Goal: Task Accomplishment & Management: Use online tool/utility

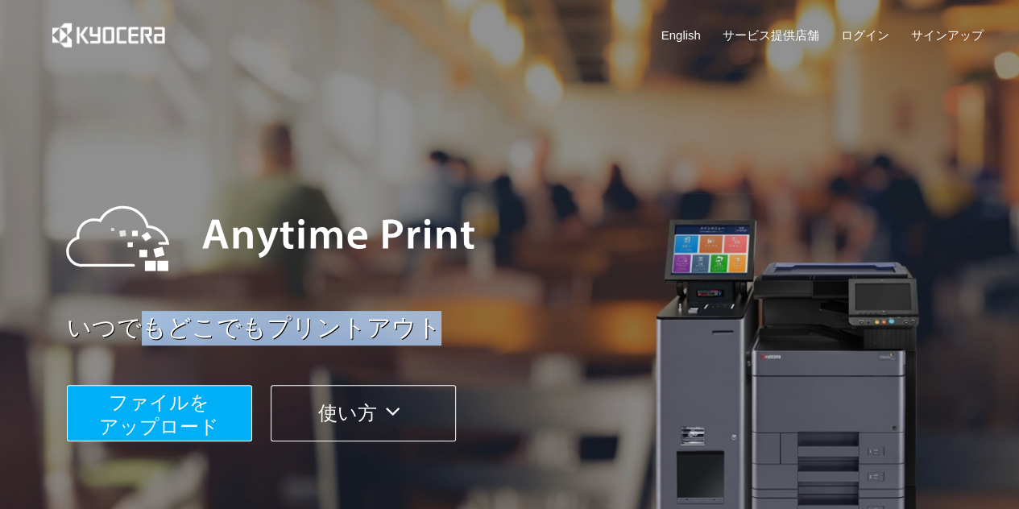
drag, startPoint x: 447, startPoint y: 322, endPoint x: 132, endPoint y: 337, distance: 315.5
click at [132, 337] on link "いつでもどこでもプリントアウト" at bounding box center [530, 328] width 927 height 35
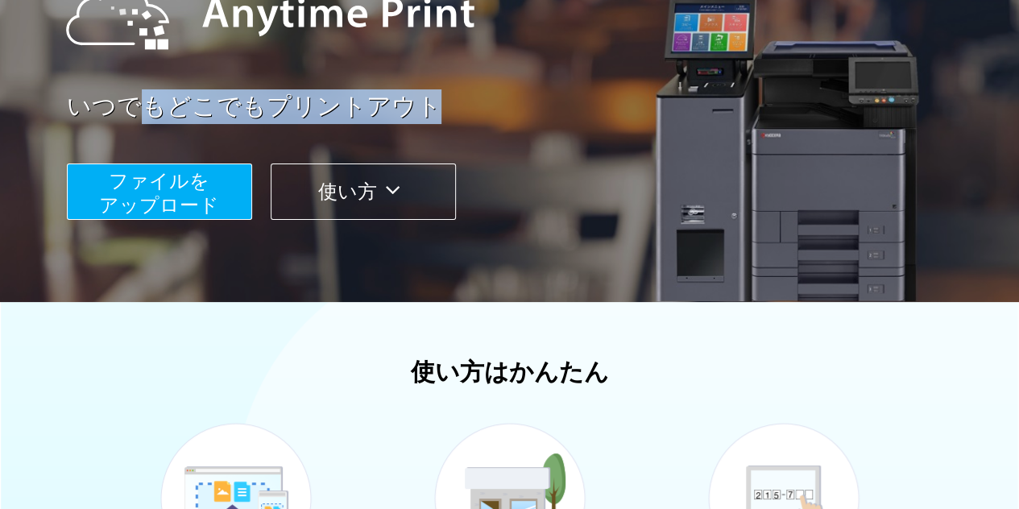
scroll to position [242, 0]
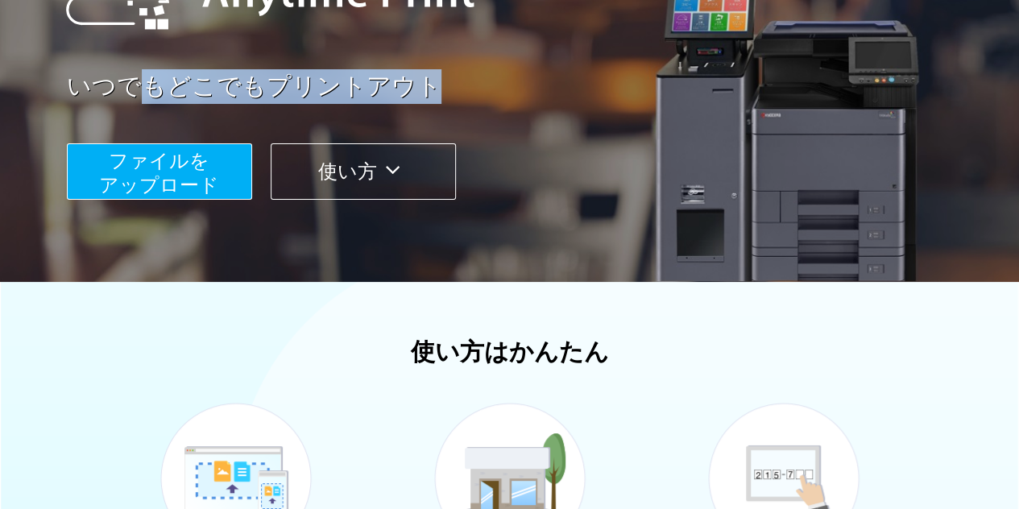
click at [204, 196] on span "ファイルを ​​アップロード" at bounding box center [159, 173] width 120 height 46
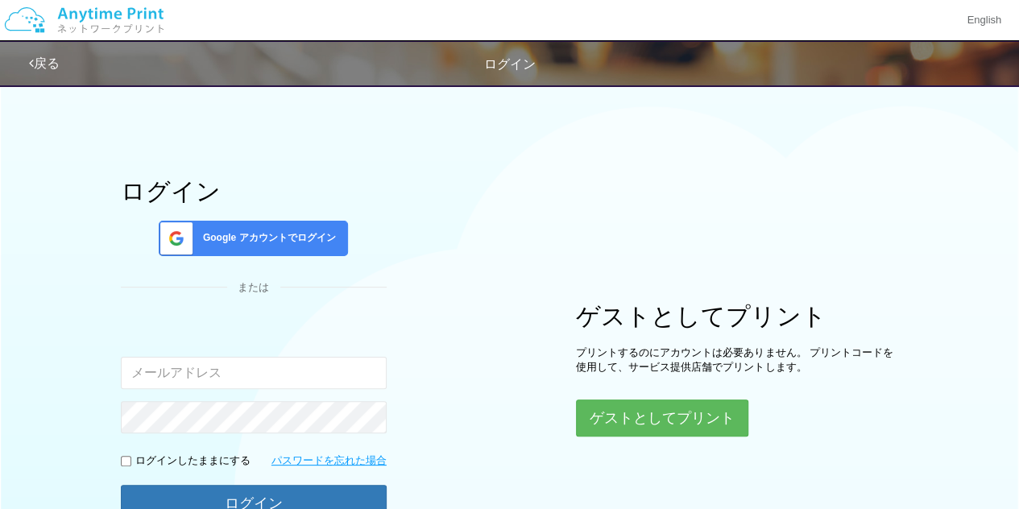
click at [282, 249] on div "Google アカウントでログイン" at bounding box center [253, 238] width 189 height 35
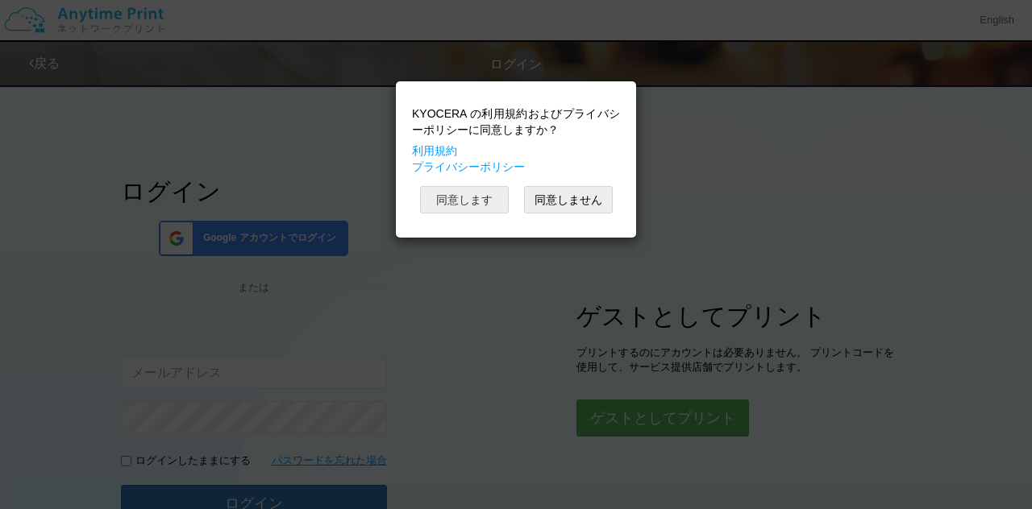
click at [487, 207] on button "同意します" at bounding box center [464, 199] width 89 height 27
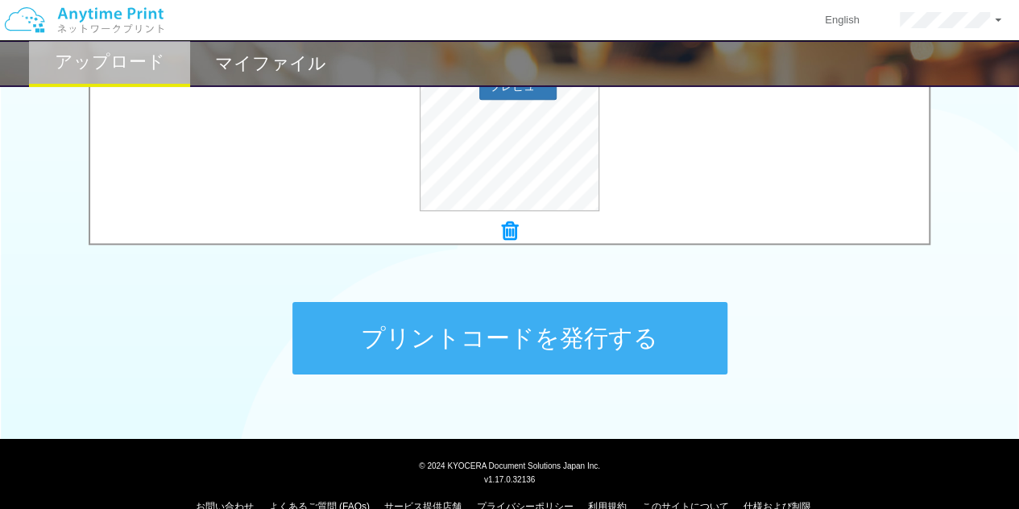
scroll to position [716, 0]
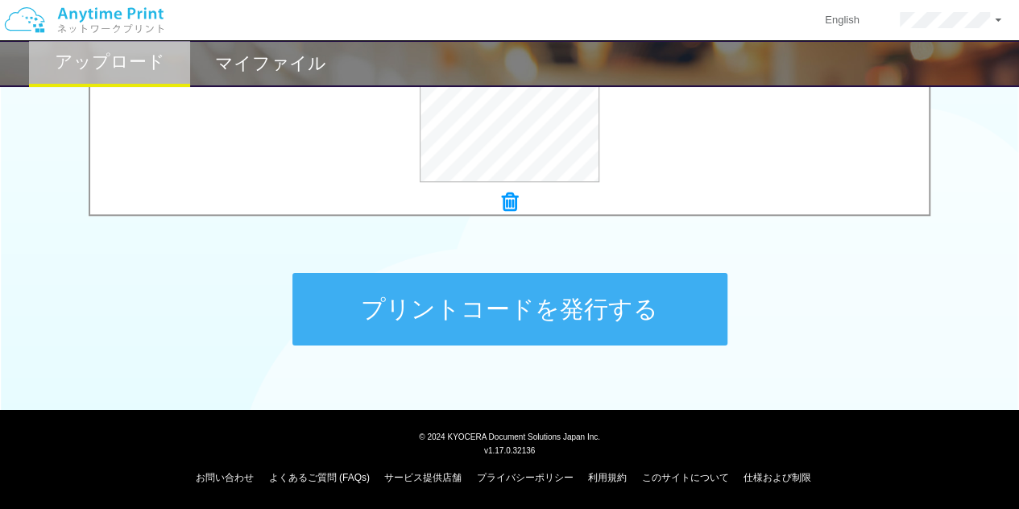
click at [596, 293] on button "プリントコードを発行する" at bounding box center [510, 309] width 435 height 73
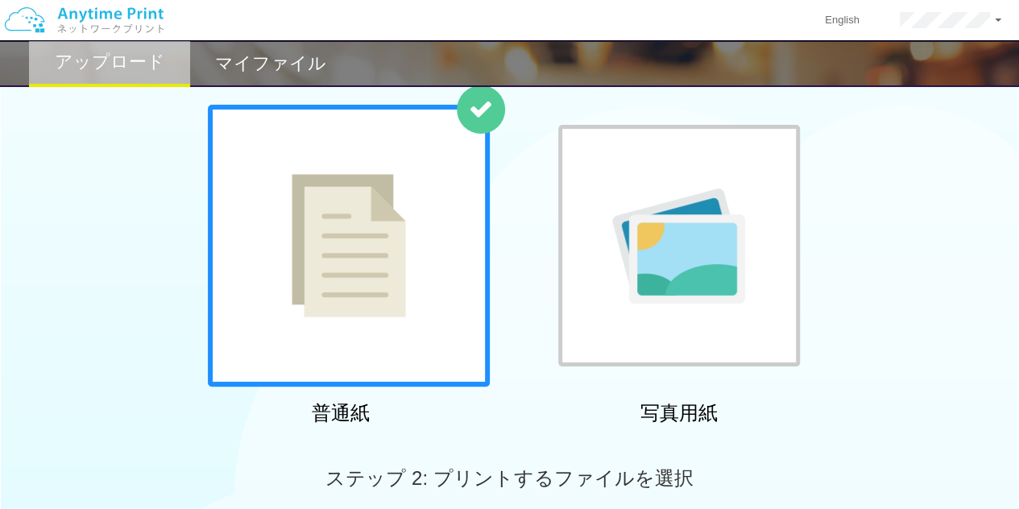
scroll to position [0, 0]
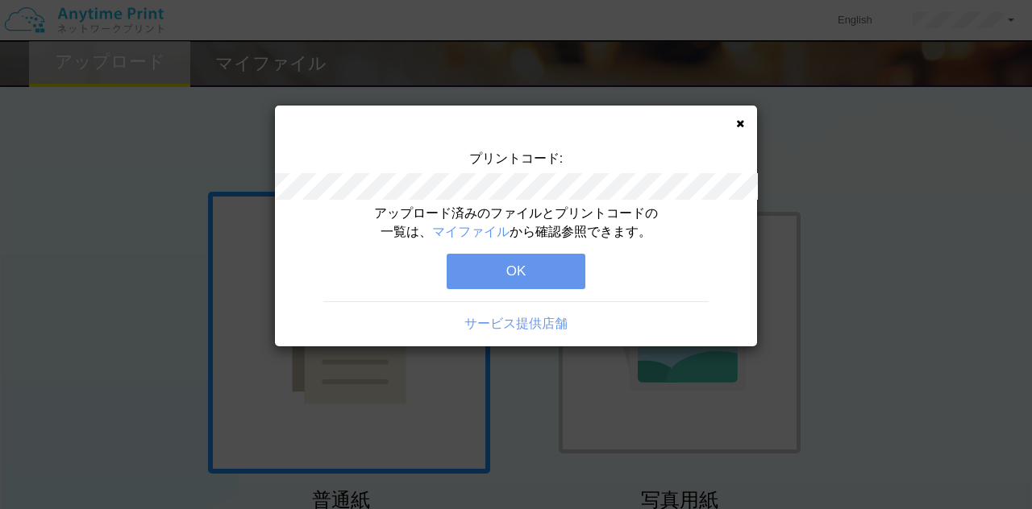
click at [737, 120] on icon at bounding box center [740, 123] width 8 height 10
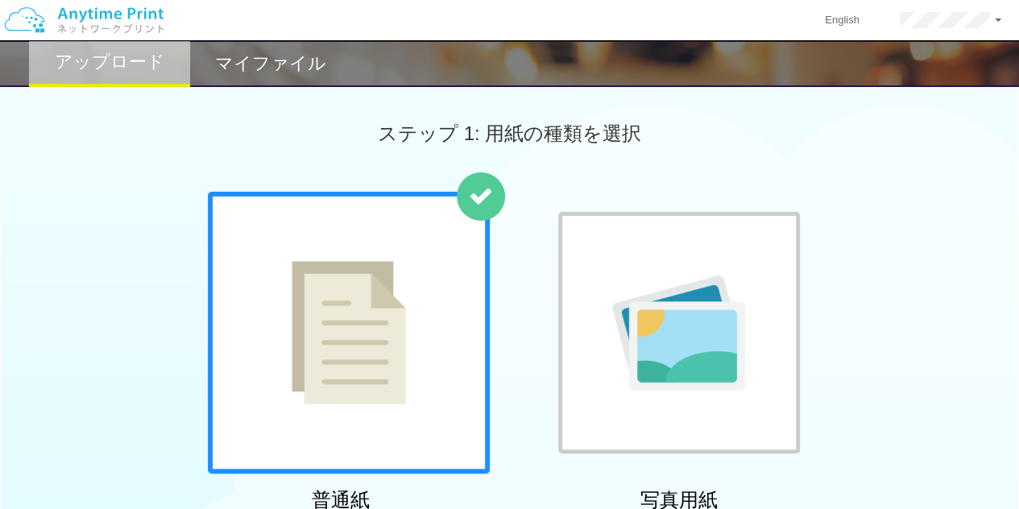
click at [259, 70] on h2 "マイファイル" at bounding box center [270, 63] width 111 height 19
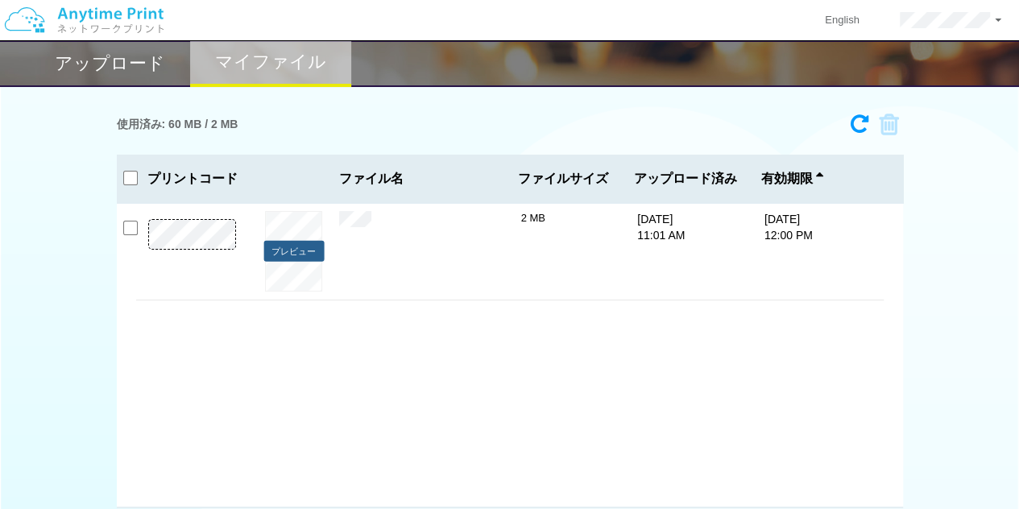
click at [284, 243] on button "プレビュー" at bounding box center [294, 252] width 60 height 22
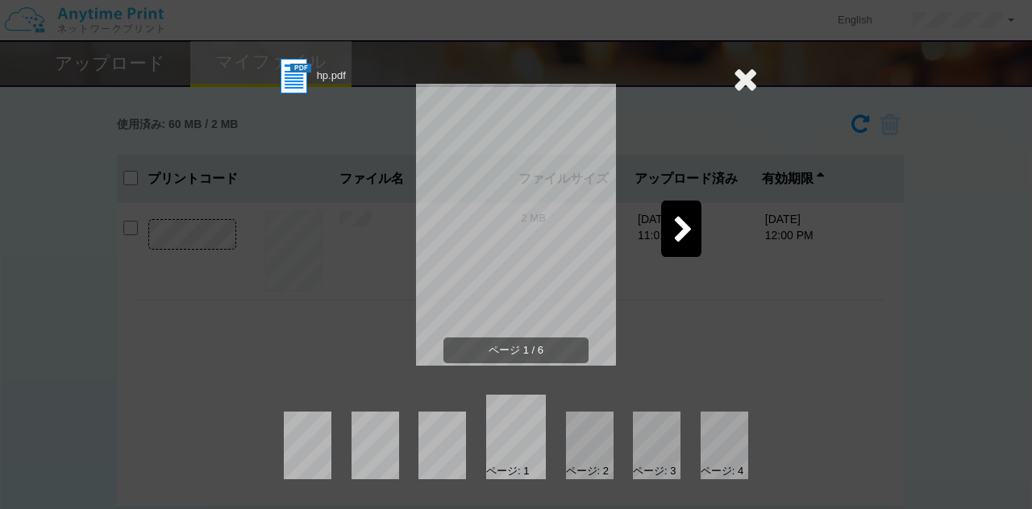
click at [670, 218] on div at bounding box center [681, 229] width 40 height 56
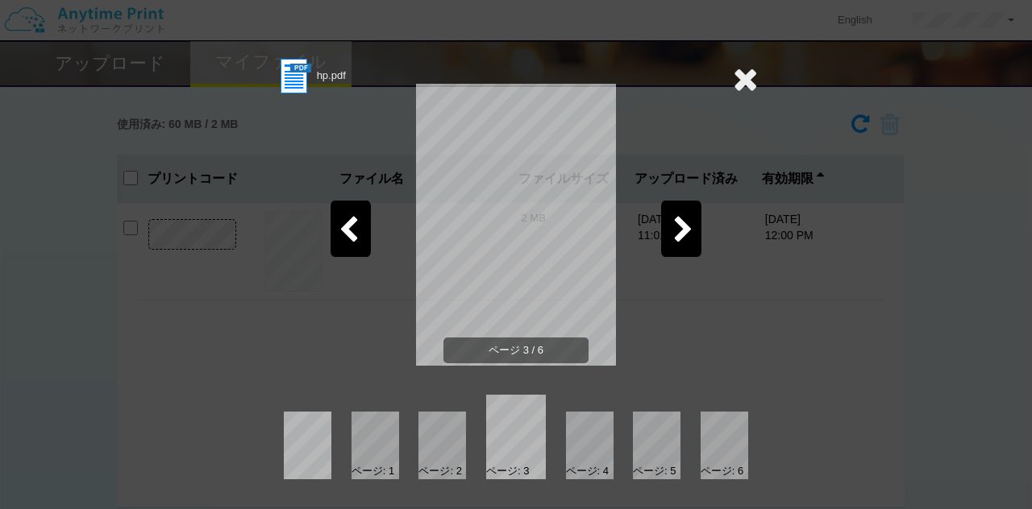
click at [359, 230] on div at bounding box center [350, 229] width 40 height 56
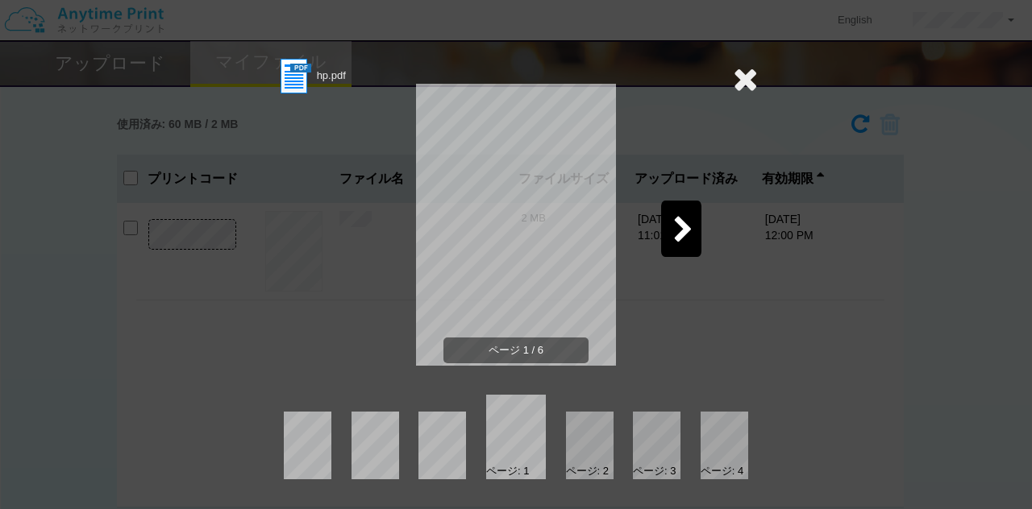
click at [680, 238] on icon at bounding box center [683, 231] width 20 height 28
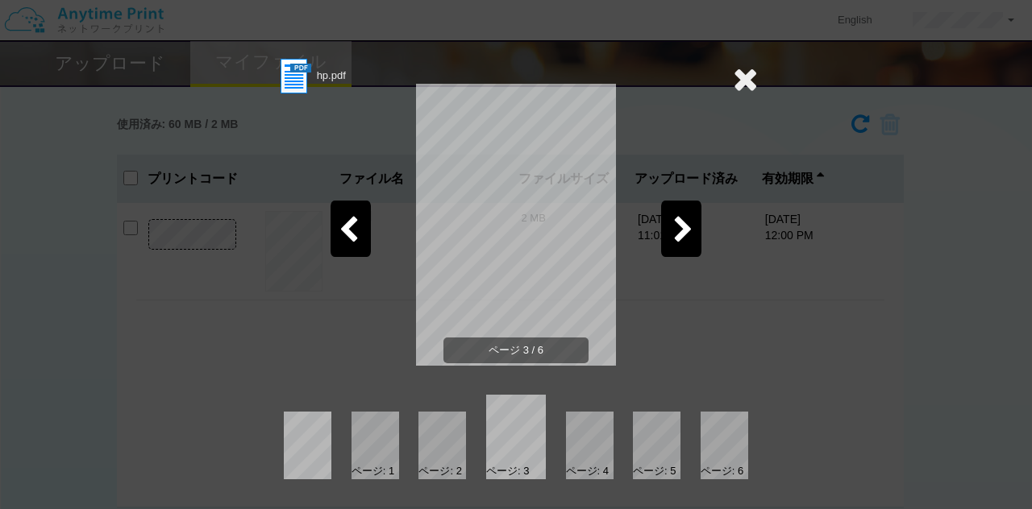
click at [680, 238] on icon at bounding box center [683, 231] width 20 height 28
click at [679, 238] on icon at bounding box center [683, 231] width 20 height 28
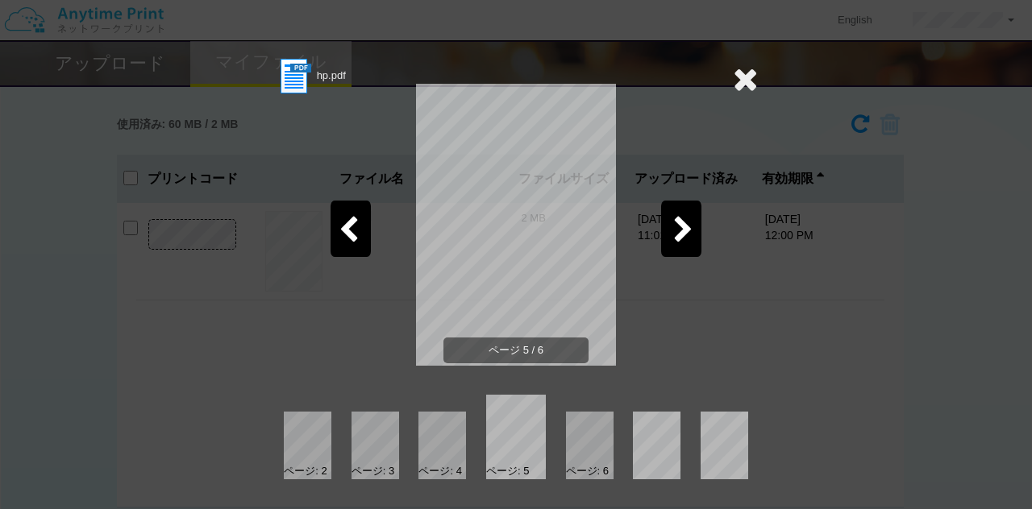
click at [679, 238] on icon at bounding box center [683, 231] width 20 height 28
click at [741, 78] on icon at bounding box center [745, 79] width 25 height 32
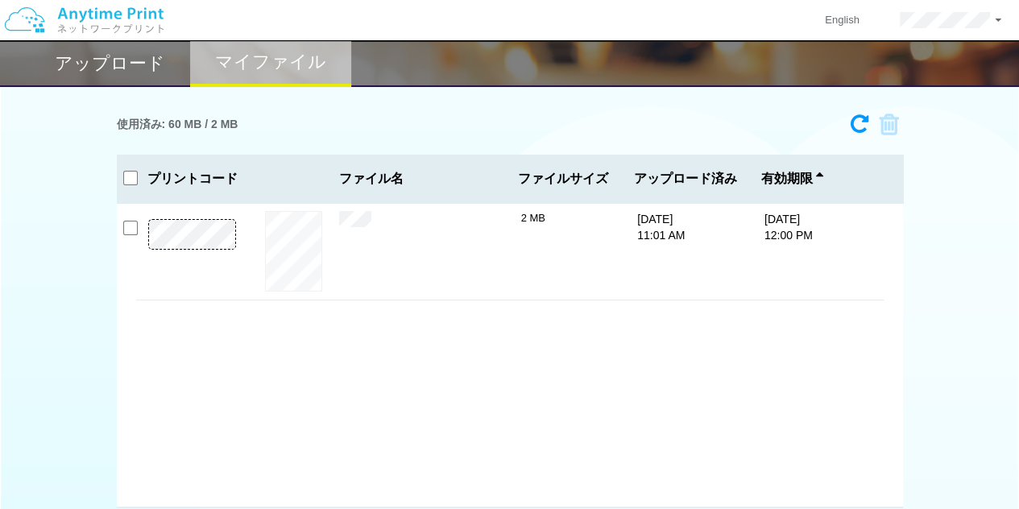
click at [152, 70] on h2 "アップロード" at bounding box center [110, 63] width 110 height 19
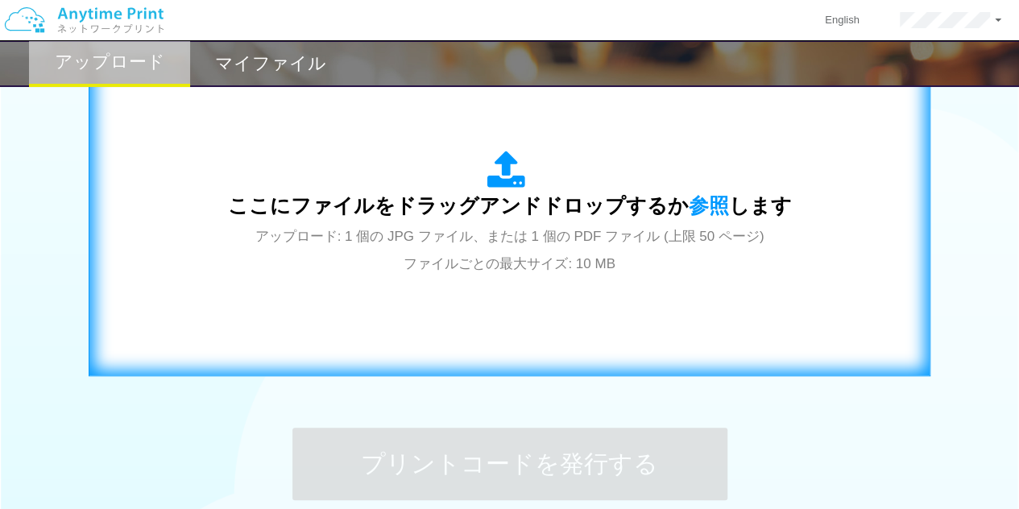
scroll to position [554, 0]
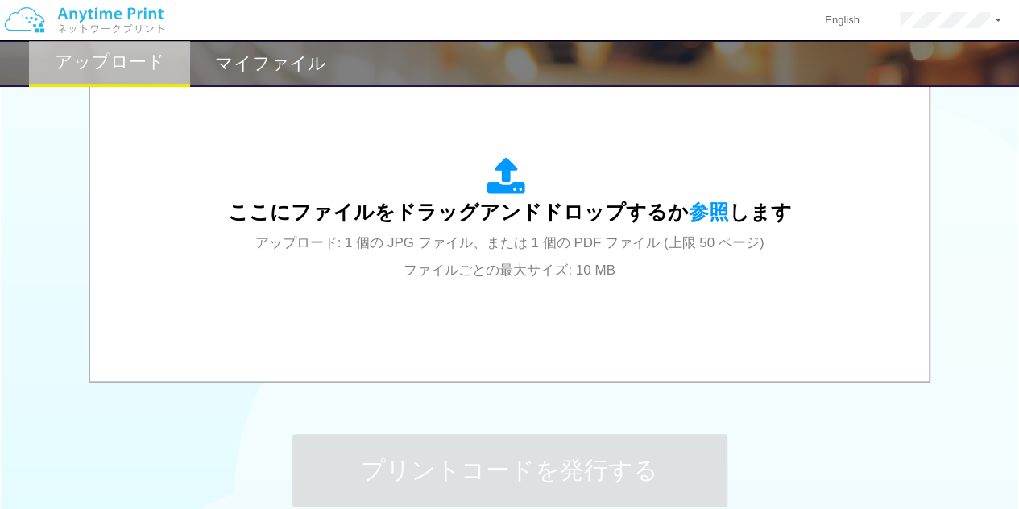
click at [311, 77] on div "マイファイル" at bounding box center [270, 63] width 161 height 47
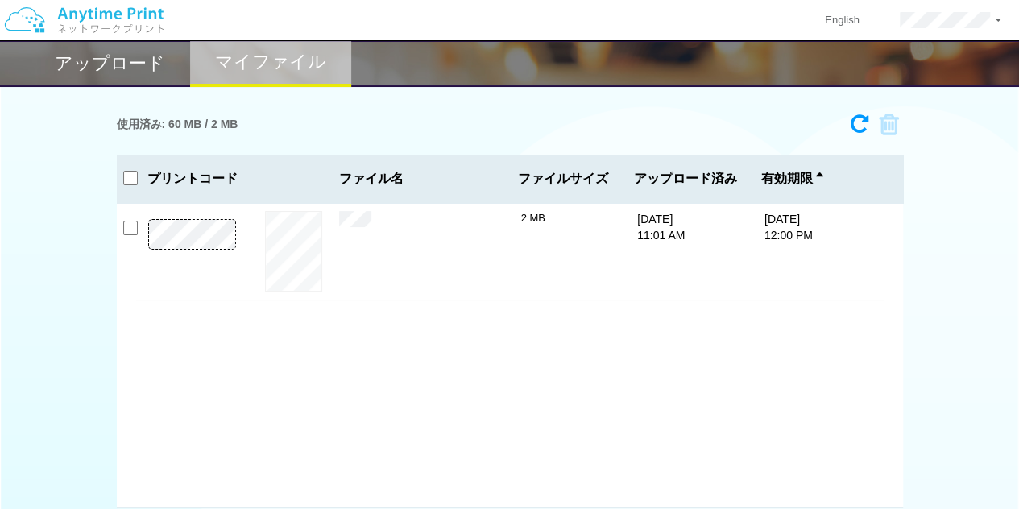
scroll to position [147, 0]
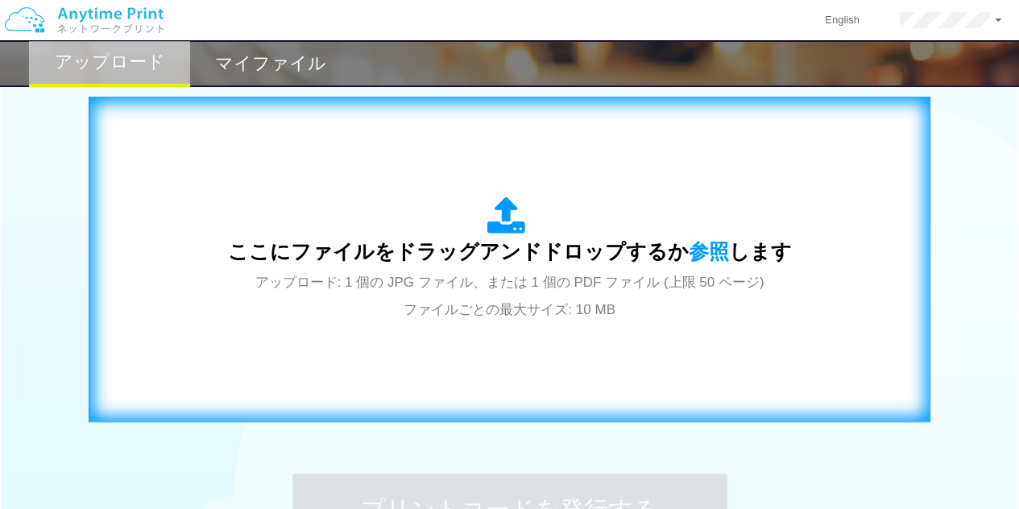
scroll to position [564, 0]
